Goal: Task Accomplishment & Management: Manage account settings

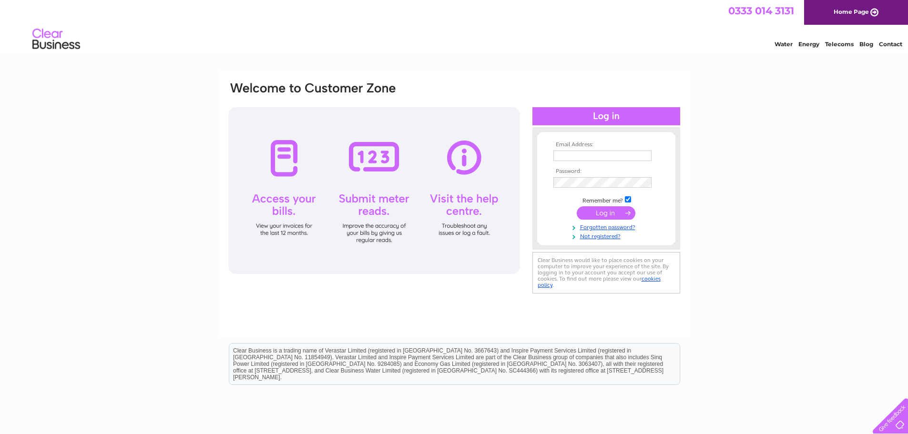
click at [560, 152] on input "text" at bounding box center [602, 156] width 98 height 10
type input "[EMAIL_ADDRESS][DOMAIN_NAME]"
click at [590, 212] on input "submit" at bounding box center [606, 213] width 59 height 13
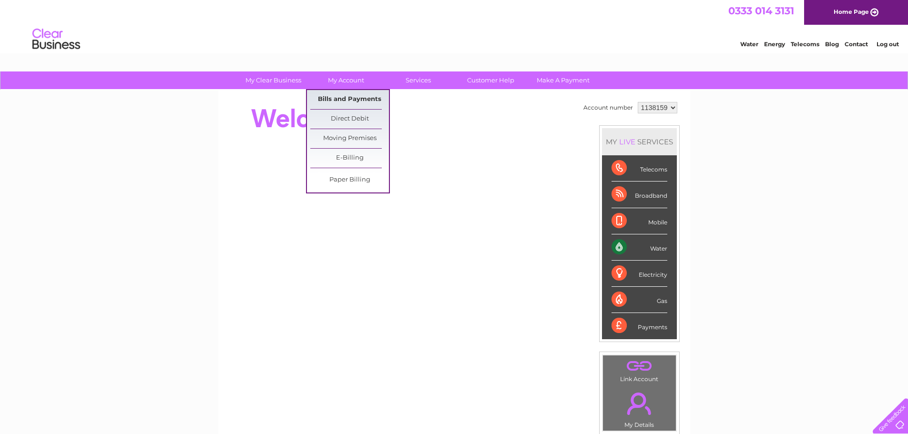
click at [347, 93] on link "Bills and Payments" at bounding box center [349, 99] width 79 height 19
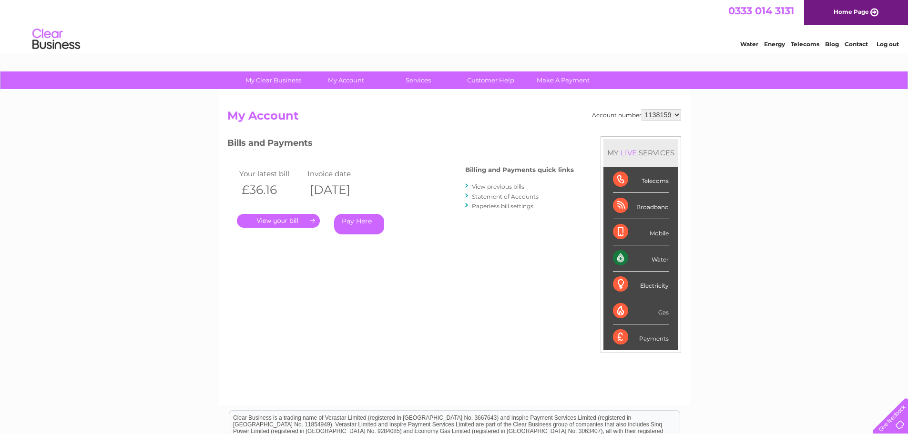
click at [257, 224] on link "." at bounding box center [278, 221] width 83 height 14
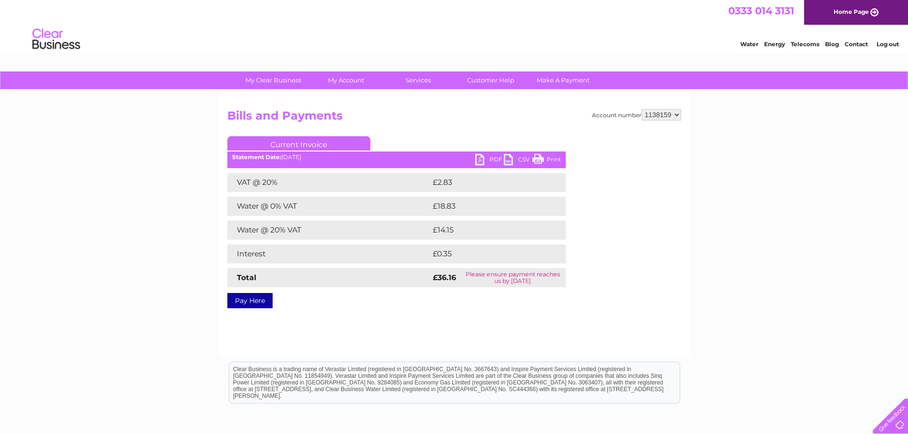
click at [481, 158] on link "PDF" at bounding box center [489, 161] width 29 height 14
